Goal: Navigation & Orientation: Find specific page/section

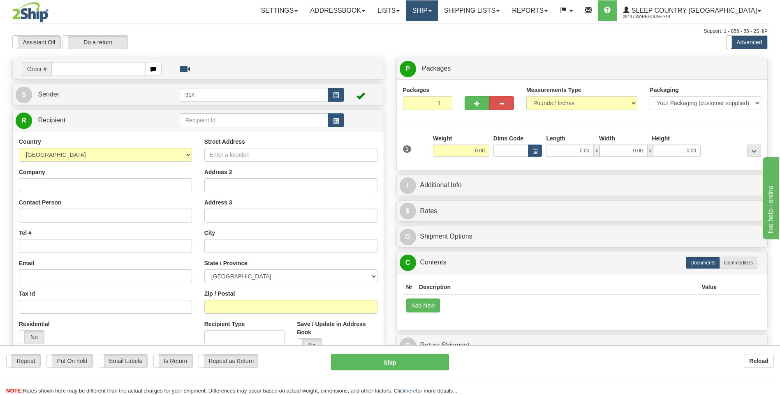
click at [437, 11] on link "Ship" at bounding box center [422, 10] width 32 height 21
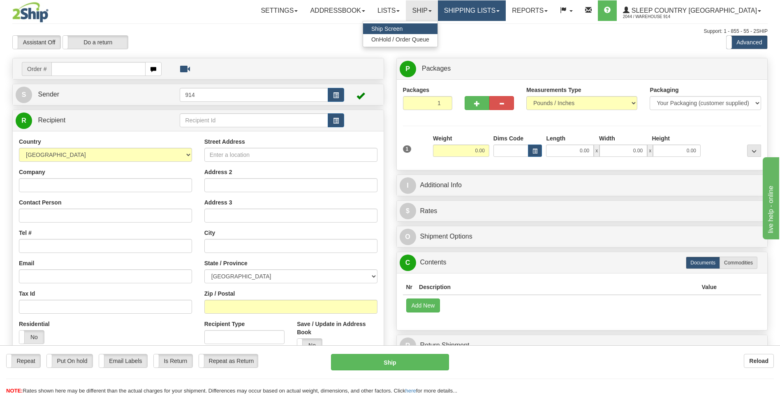
click at [506, 15] on link "Shipping lists" at bounding box center [472, 10] width 68 height 21
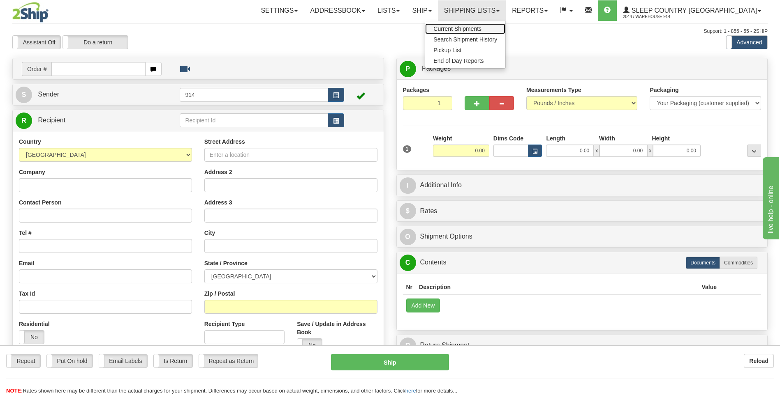
click at [481, 28] on span "Current Shipments" at bounding box center [457, 28] width 48 height 7
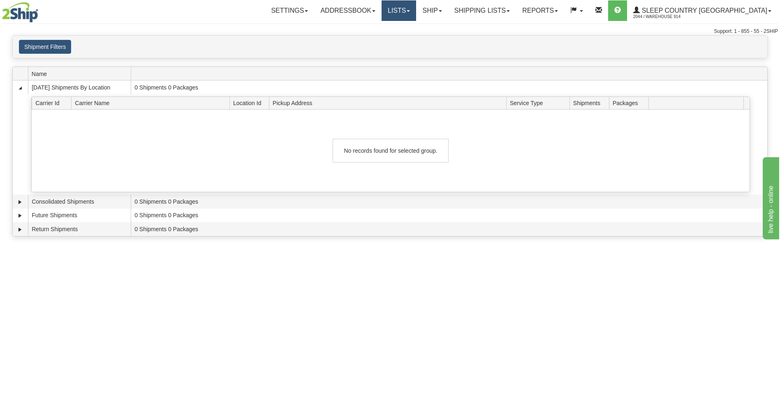
click at [416, 13] on link "Lists" at bounding box center [398, 10] width 35 height 21
click at [448, 13] on link "Ship" at bounding box center [432, 10] width 32 height 21
click at [448, 28] on link "Ship Screen" at bounding box center [410, 28] width 74 height 11
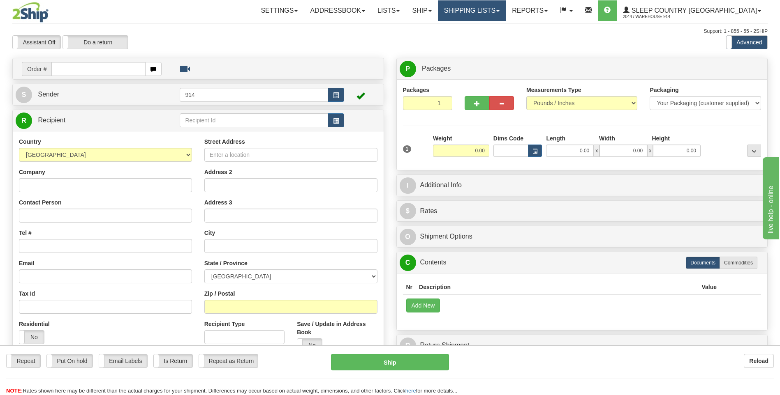
click at [506, 13] on link "Shipping lists" at bounding box center [472, 10] width 68 height 21
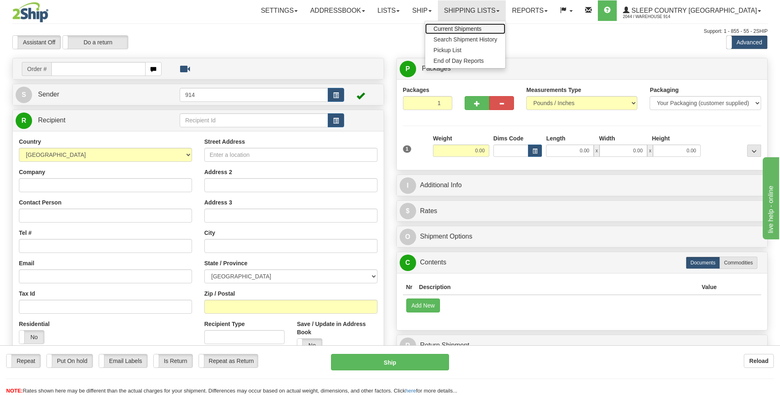
click at [481, 30] on span "Current Shipments" at bounding box center [457, 28] width 48 height 7
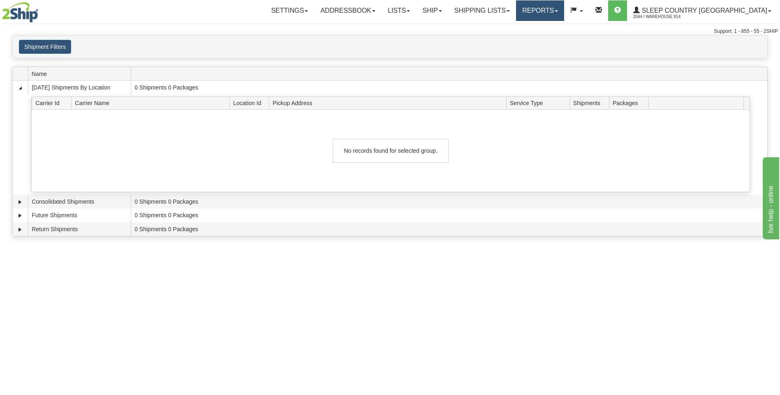
click at [564, 9] on link "Reports" at bounding box center [540, 10] width 48 height 21
click at [264, 12] on div "Settings Shipping Preferences Fields Preferences New Addressbook Recipients" at bounding box center [458, 10] width 640 height 21
click at [416, 11] on link "Lists" at bounding box center [398, 10] width 35 height 21
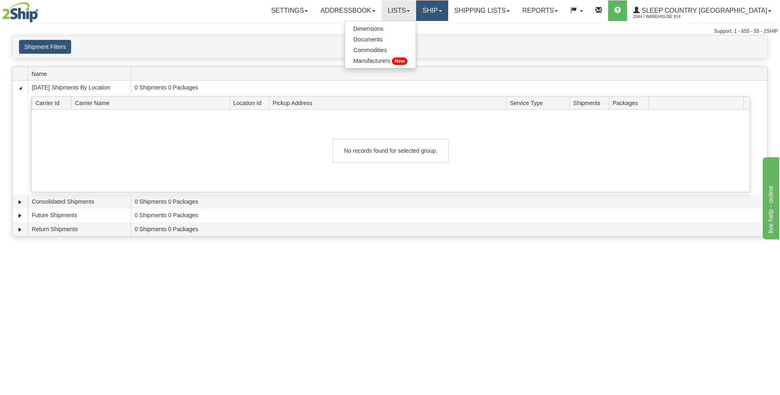
click at [448, 14] on link "Ship" at bounding box center [432, 10] width 32 height 21
click at [448, 12] on link "Ship" at bounding box center [432, 10] width 32 height 21
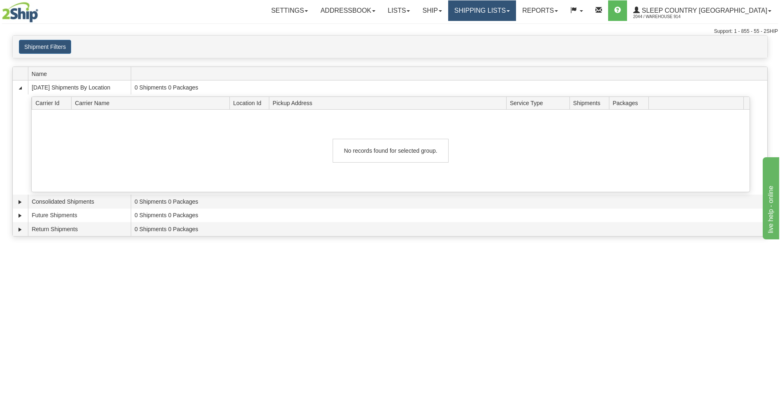
click at [510, 12] on span at bounding box center [507, 11] width 3 height 2
click at [510, 11] on span at bounding box center [507, 11] width 3 height 2
